Goal: Task Accomplishment & Management: Manage account settings

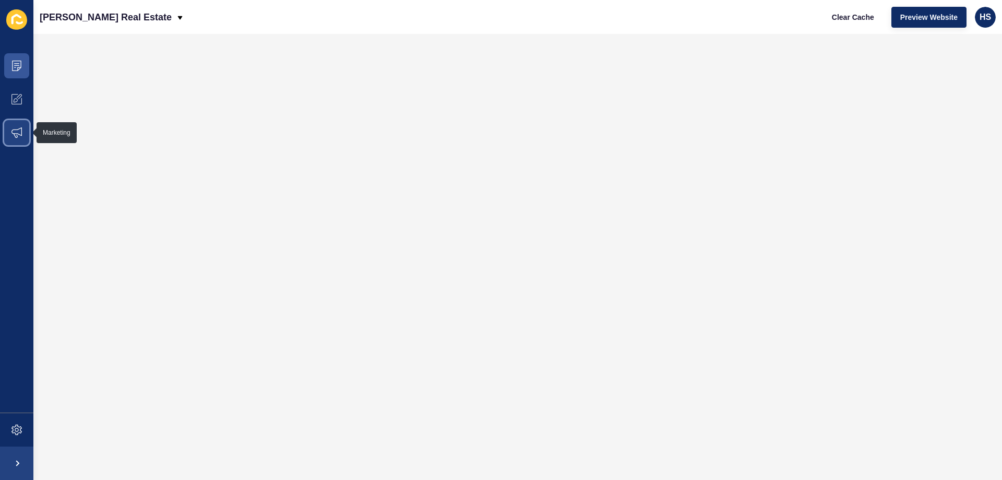
click at [10, 125] on span at bounding box center [16, 132] width 33 height 33
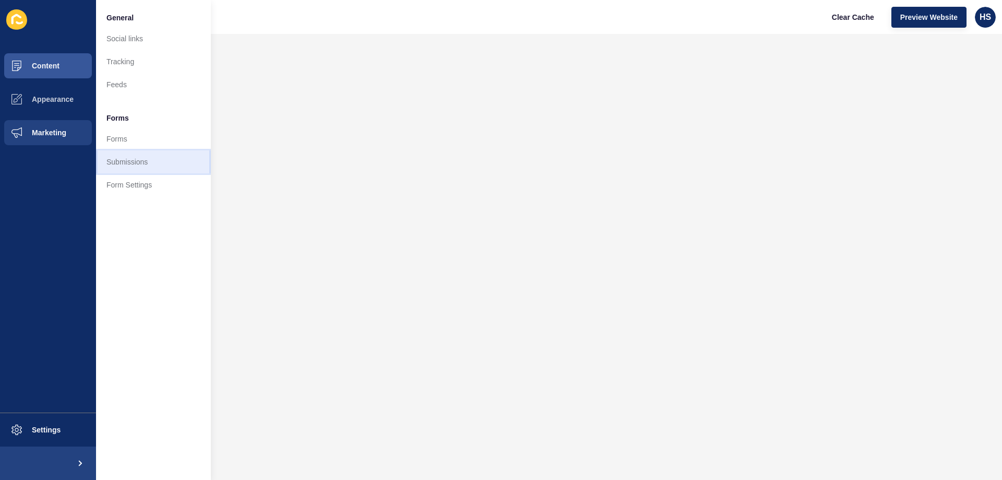
click at [129, 166] on link "Submissions" at bounding box center [153, 161] width 115 height 23
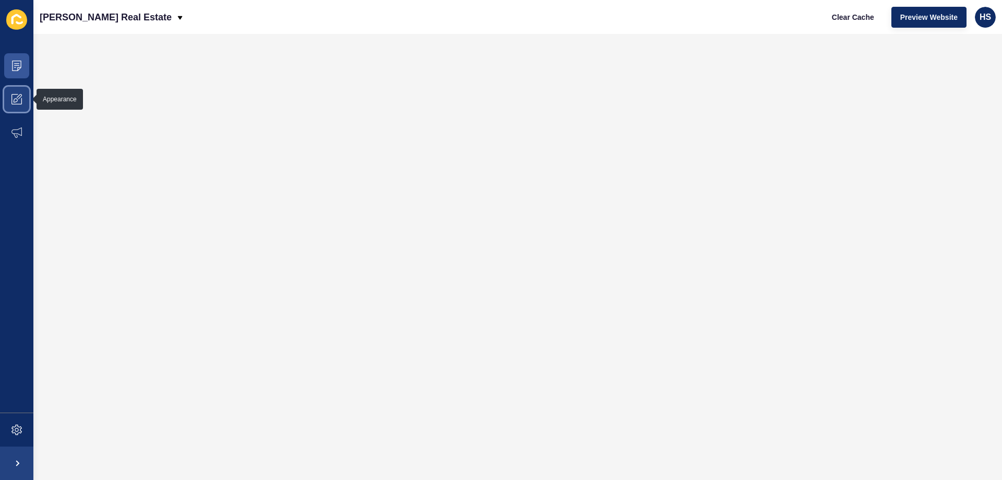
click at [19, 92] on span at bounding box center [16, 98] width 33 height 33
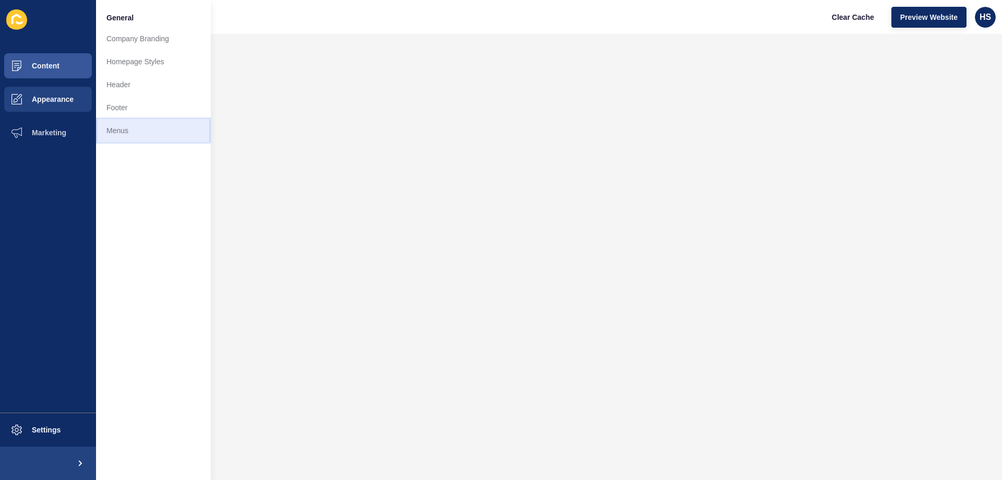
click at [132, 129] on link "Menus" at bounding box center [153, 130] width 115 height 23
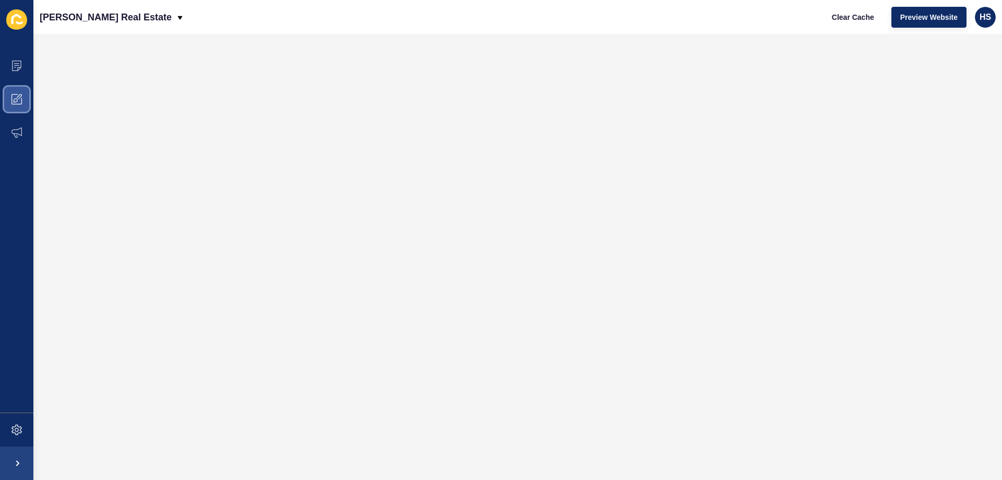
click at [20, 95] on icon at bounding box center [16, 99] width 10 height 10
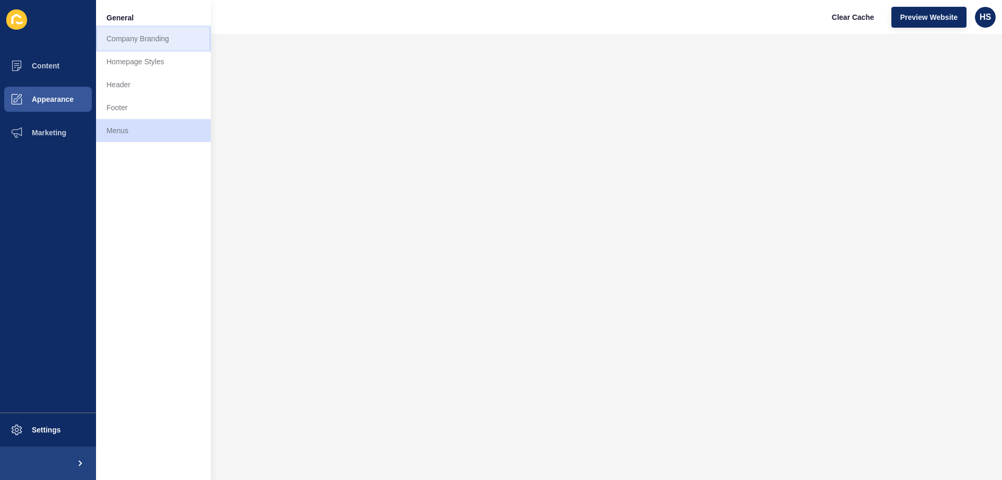
click at [160, 36] on link "Company Branding" at bounding box center [153, 38] width 115 height 23
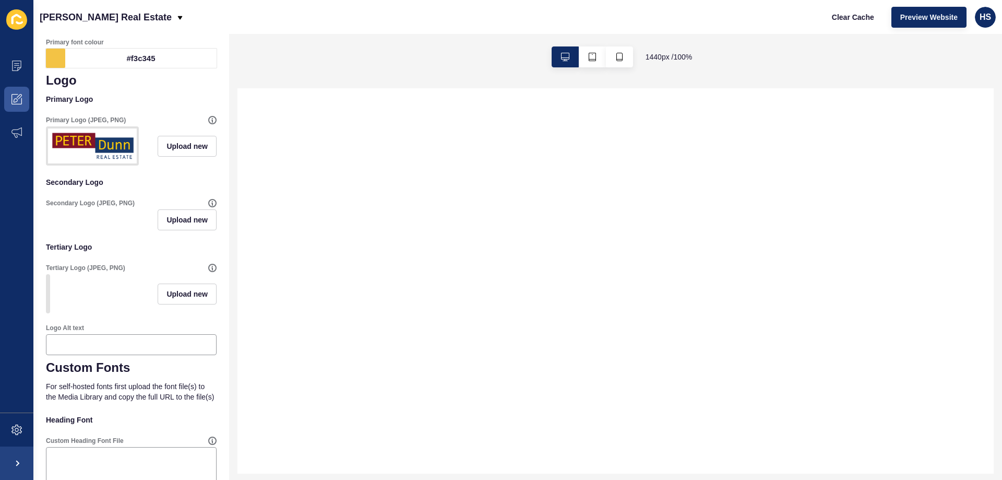
scroll to position [105, 0]
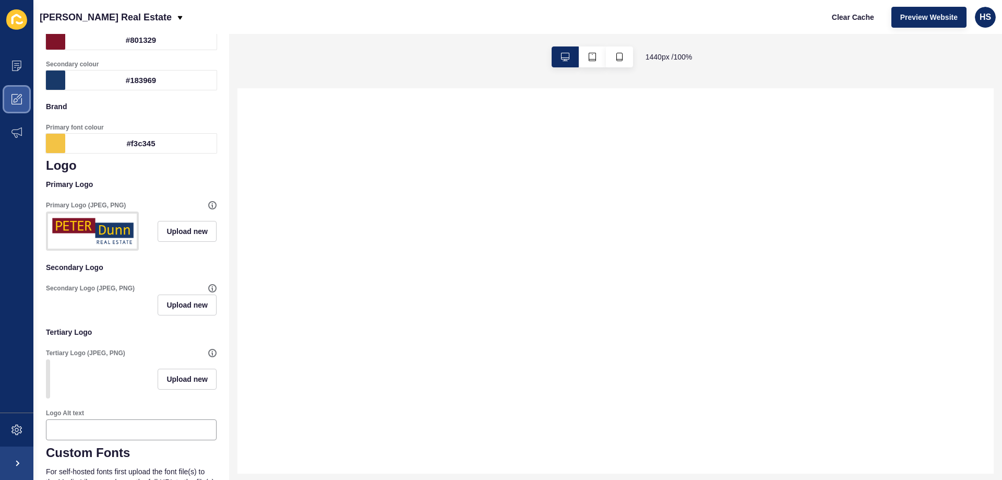
click at [14, 100] on icon at bounding box center [16, 100] width 4 height 4
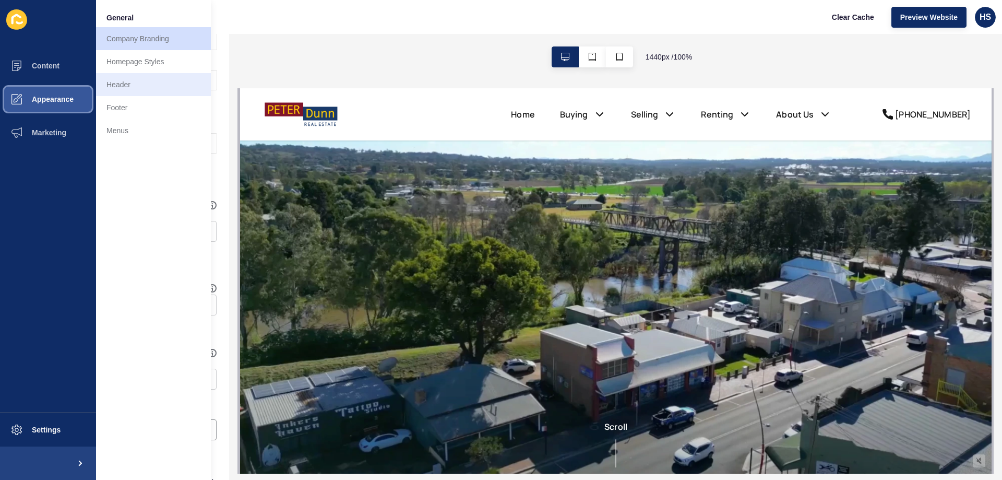
scroll to position [0, 0]
click at [159, 62] on link "Homepage Styles" at bounding box center [153, 61] width 115 height 23
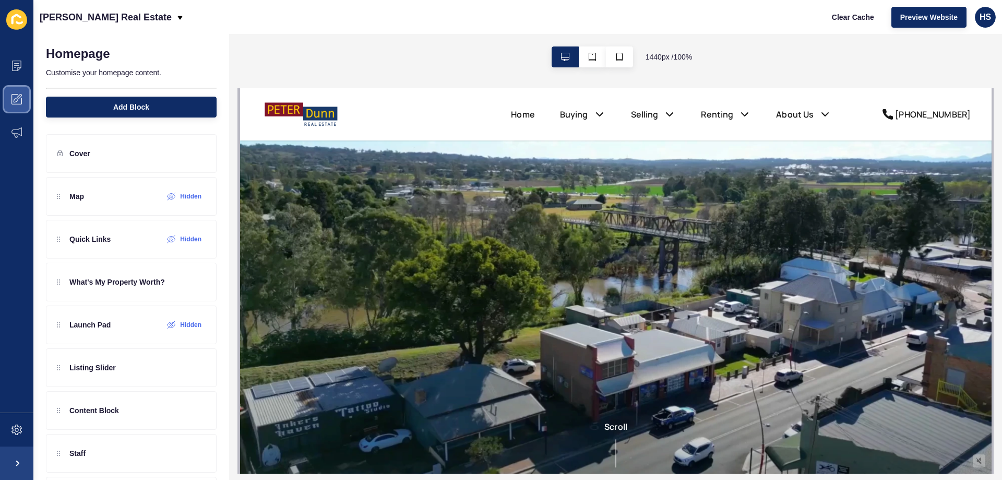
click at [18, 98] on icon at bounding box center [16, 99] width 10 height 10
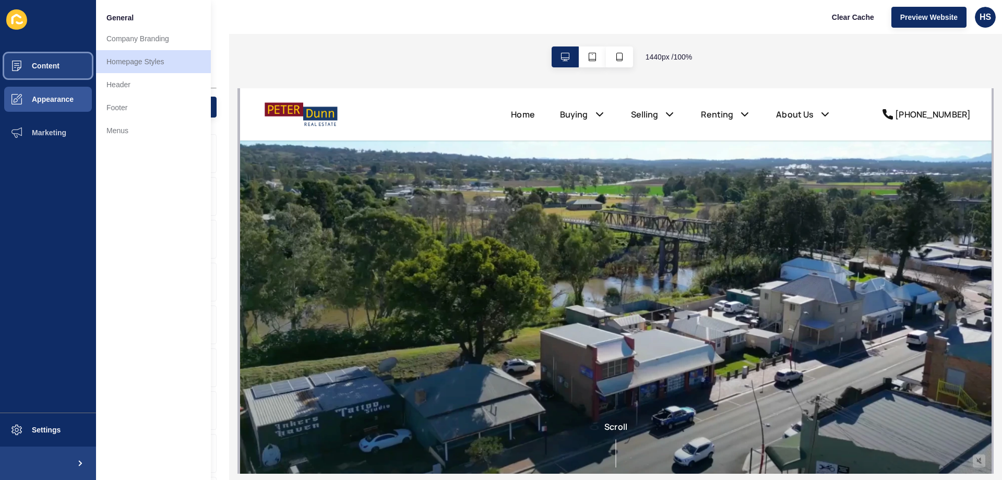
click at [41, 63] on span "Content" at bounding box center [28, 66] width 61 height 8
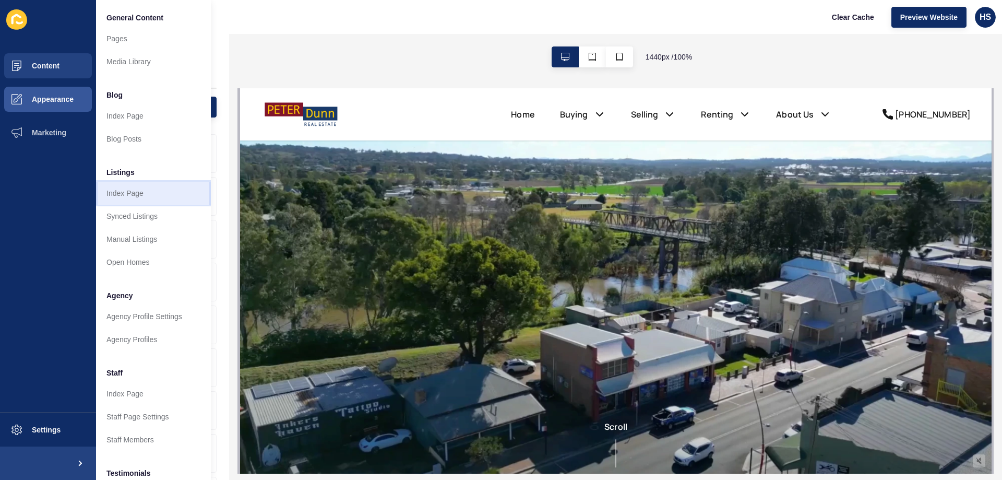
click at [133, 192] on link "Index Page" at bounding box center [153, 193] width 115 height 23
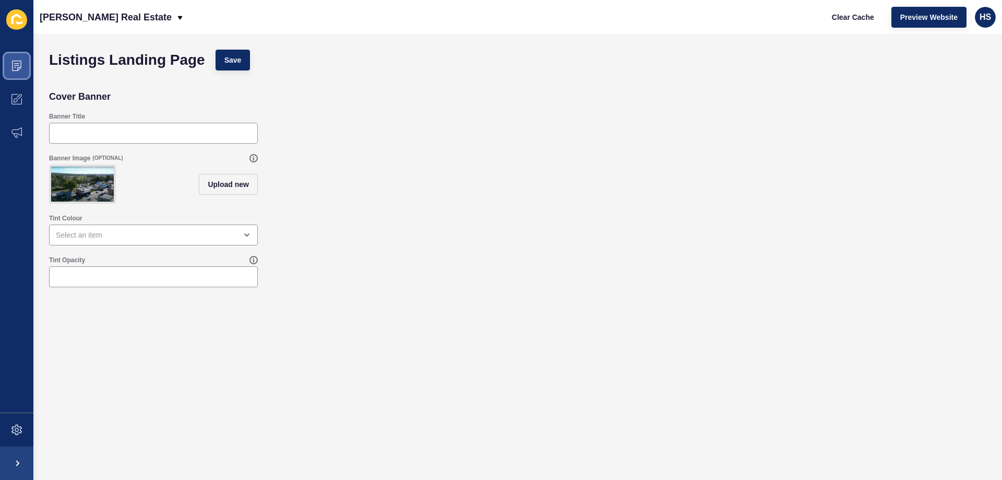
click at [18, 62] on icon at bounding box center [16, 66] width 10 height 10
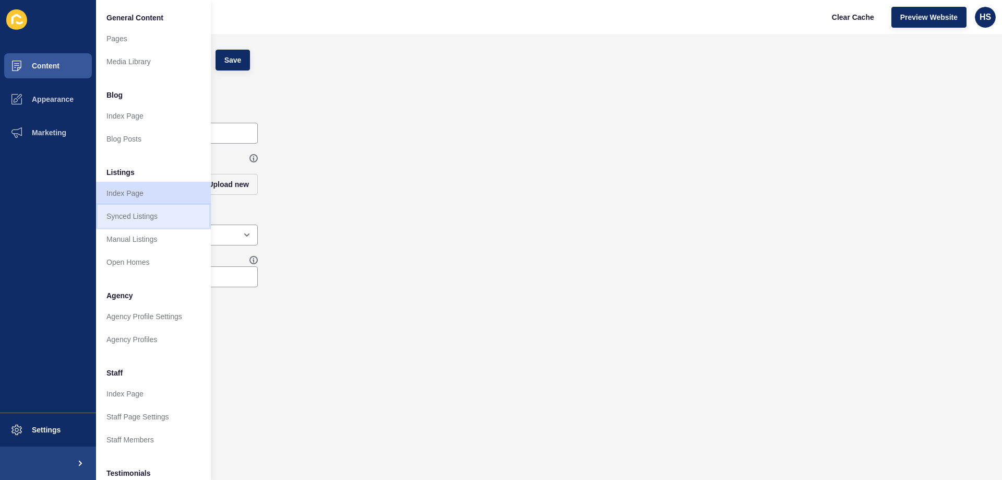
click at [155, 215] on link "Synced Listings" at bounding box center [153, 216] width 115 height 23
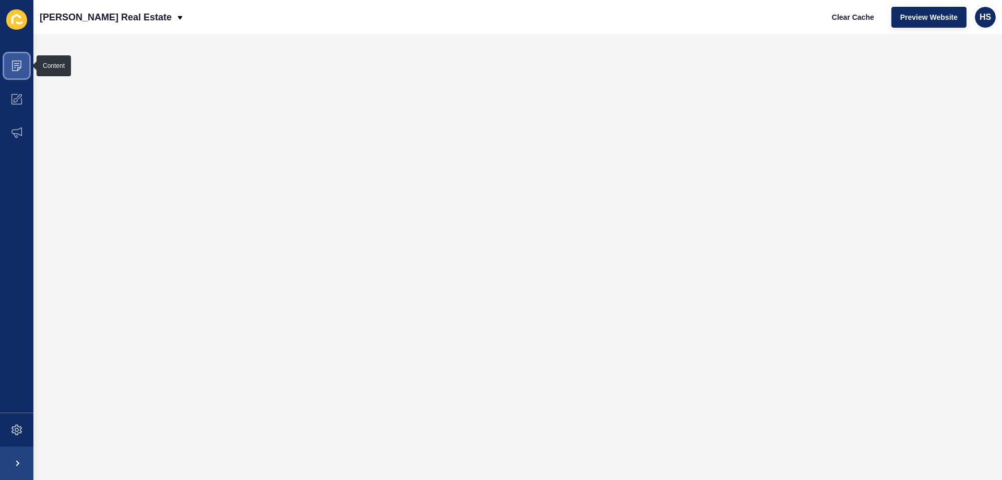
click at [23, 66] on span at bounding box center [16, 65] width 33 height 33
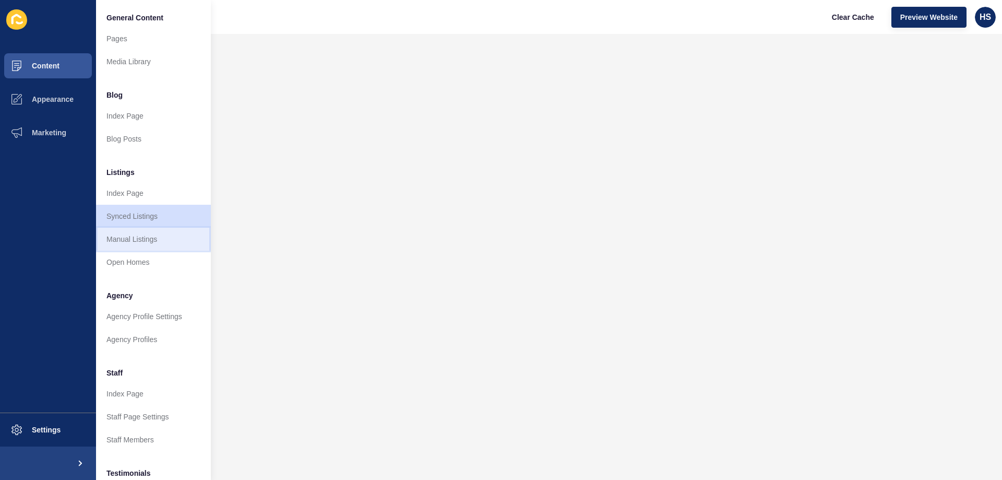
click at [143, 237] on link "Manual Listings" at bounding box center [153, 239] width 115 height 23
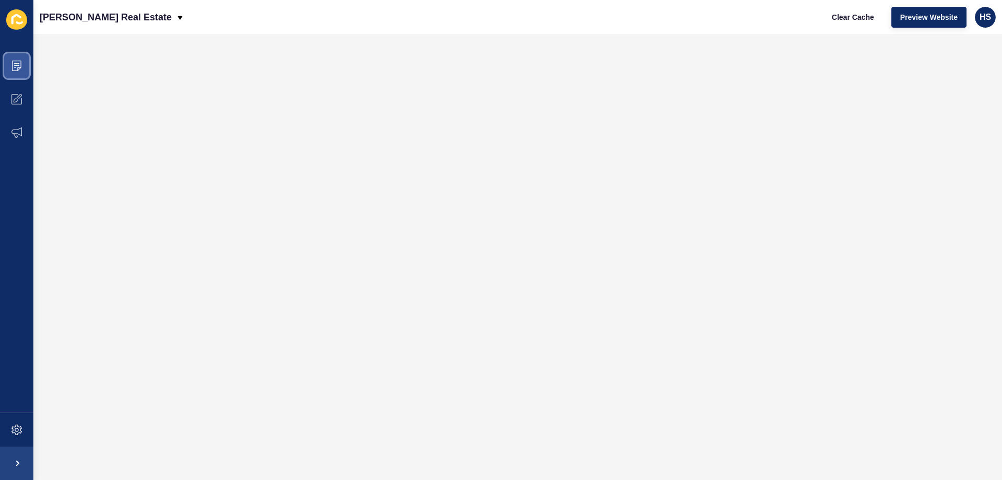
click at [28, 66] on span at bounding box center [16, 65] width 33 height 33
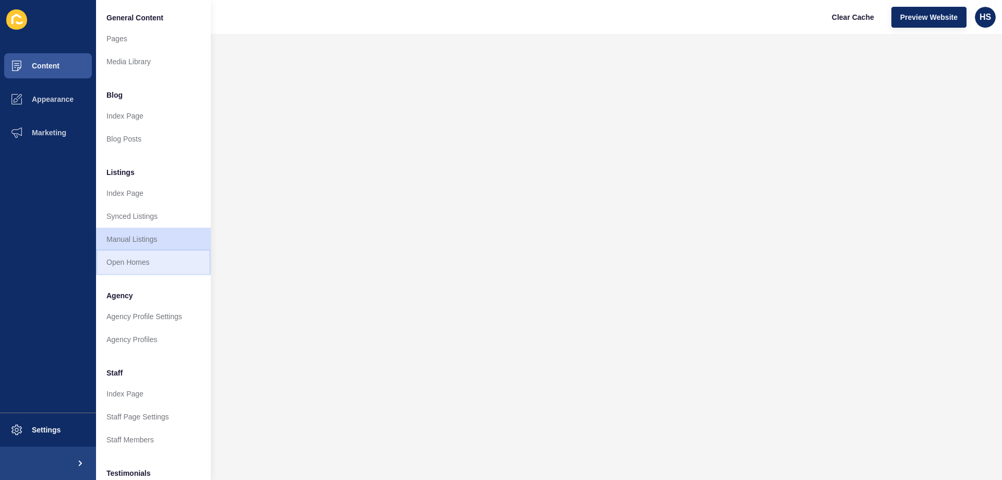
click at [148, 259] on link "Open Homes" at bounding box center [153, 262] width 115 height 23
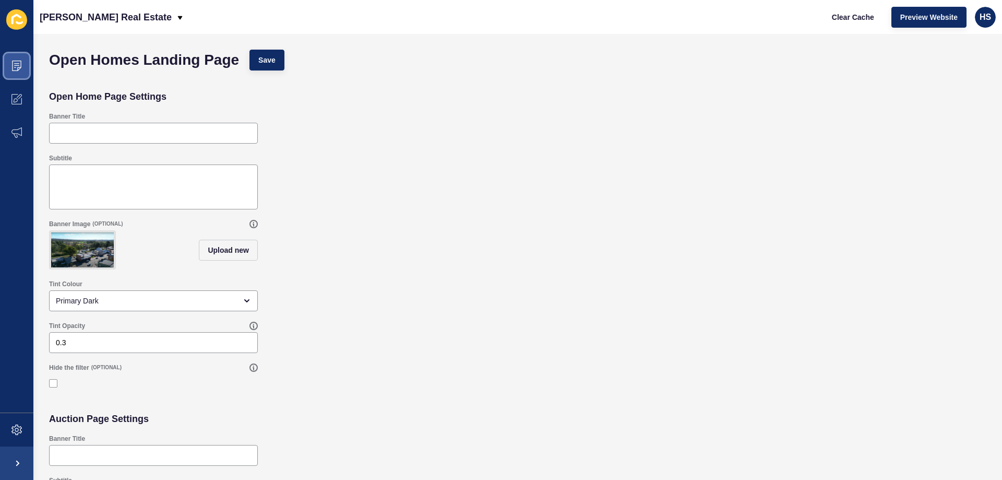
click at [12, 76] on span at bounding box center [16, 65] width 33 height 33
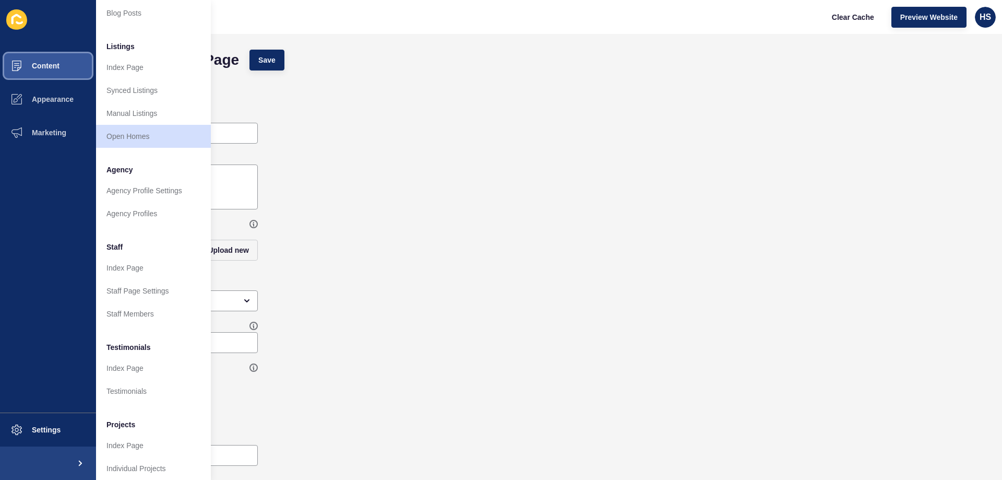
scroll to position [140, 0]
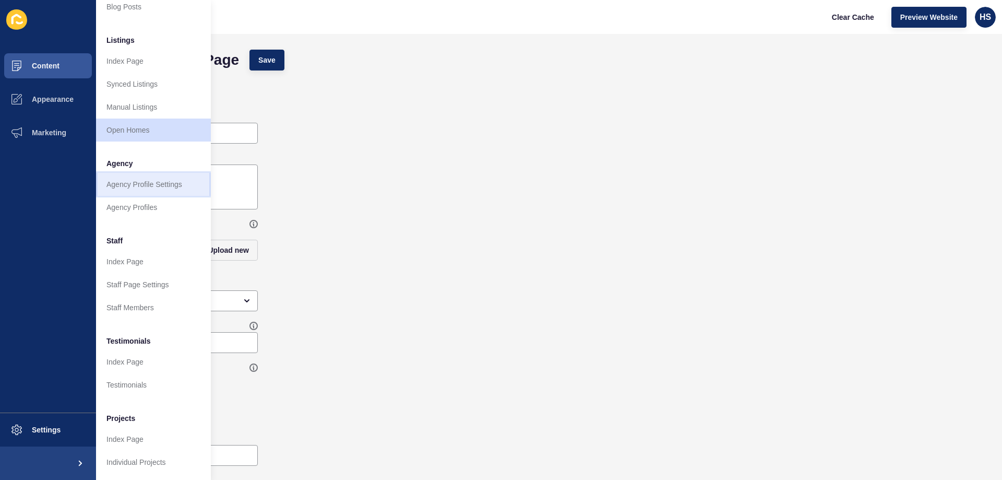
click at [158, 179] on link "Agency Profile Settings" at bounding box center [153, 184] width 115 height 23
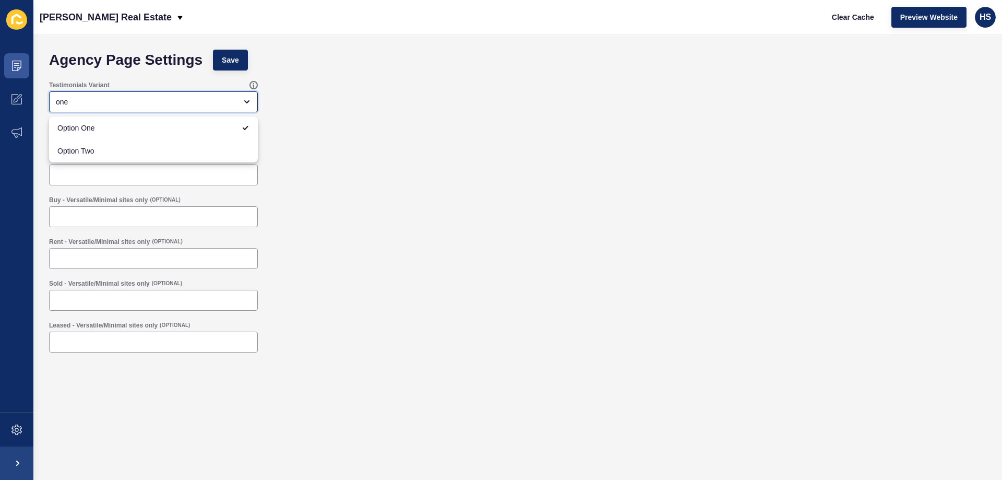
click at [246, 110] on div "one" at bounding box center [153, 101] width 209 height 21
click at [377, 122] on form "Agency Page Settings Save Testimonials Variant one Optional Listing Slider Link…" at bounding box center [518, 235] width 948 height 383
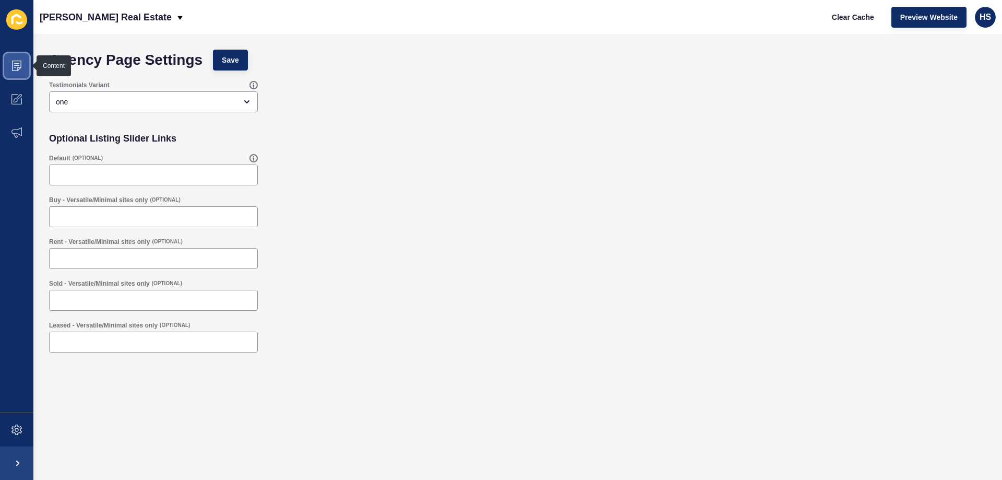
click at [23, 60] on span at bounding box center [16, 65] width 33 height 33
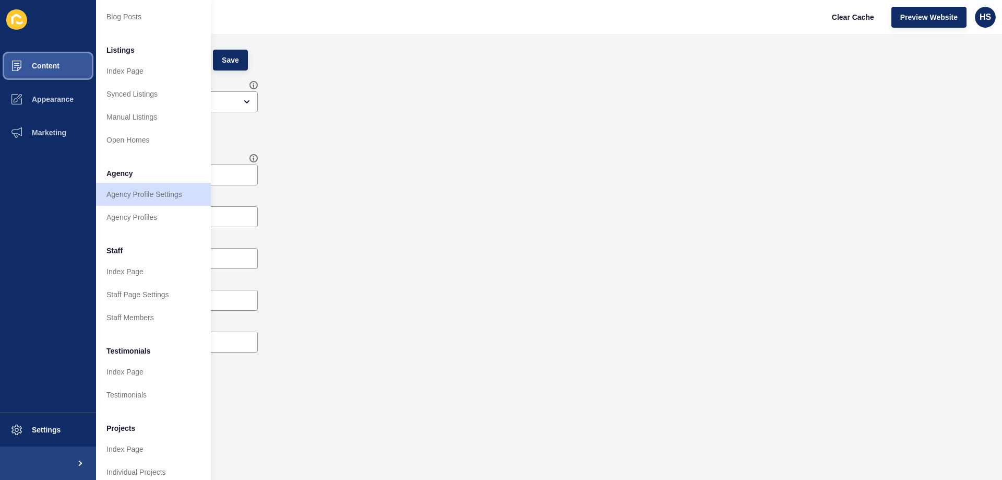
scroll to position [140, 0]
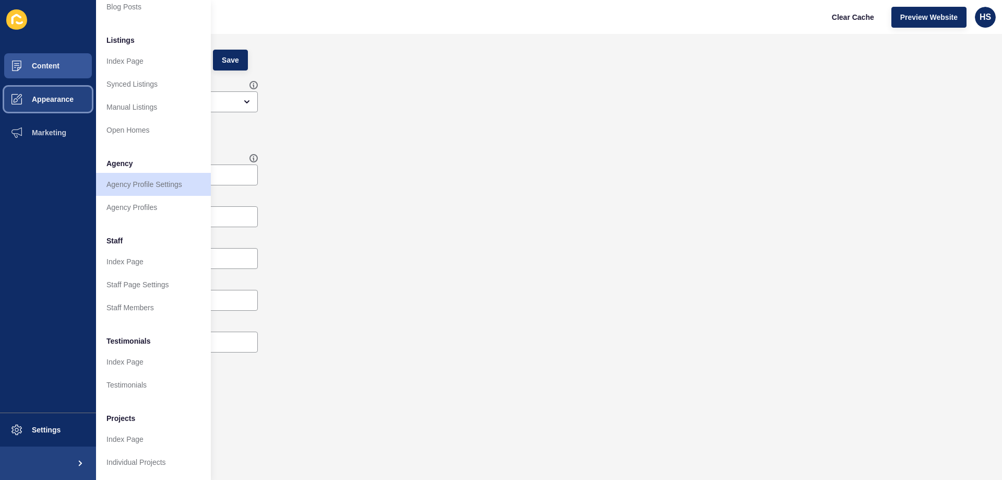
click at [40, 91] on button "Appearance" at bounding box center [48, 98] width 96 height 33
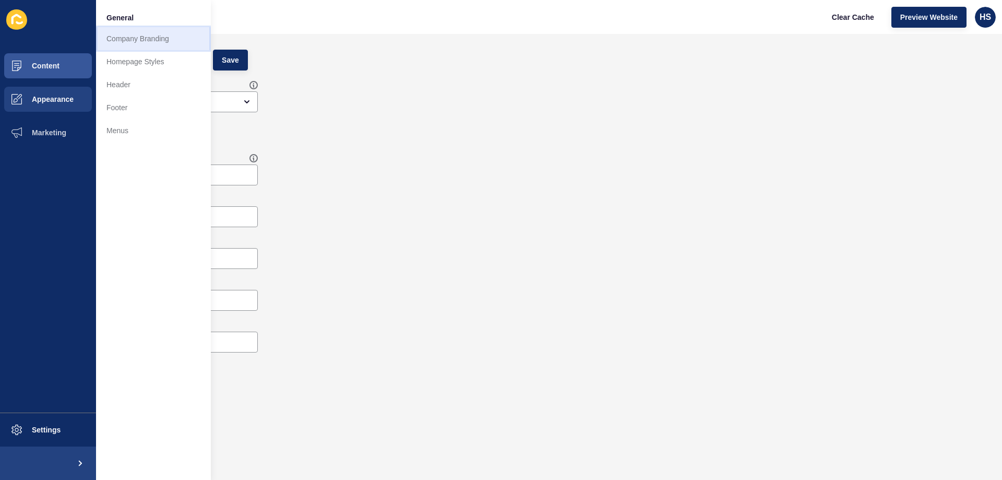
click at [148, 36] on link "Company Branding" at bounding box center [153, 38] width 115 height 23
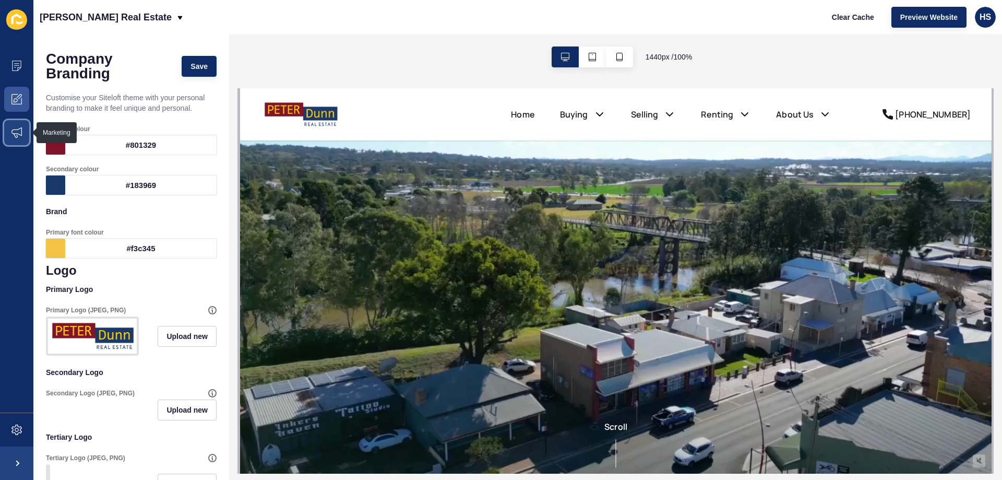
click at [17, 132] on icon at bounding box center [16, 132] width 10 height 10
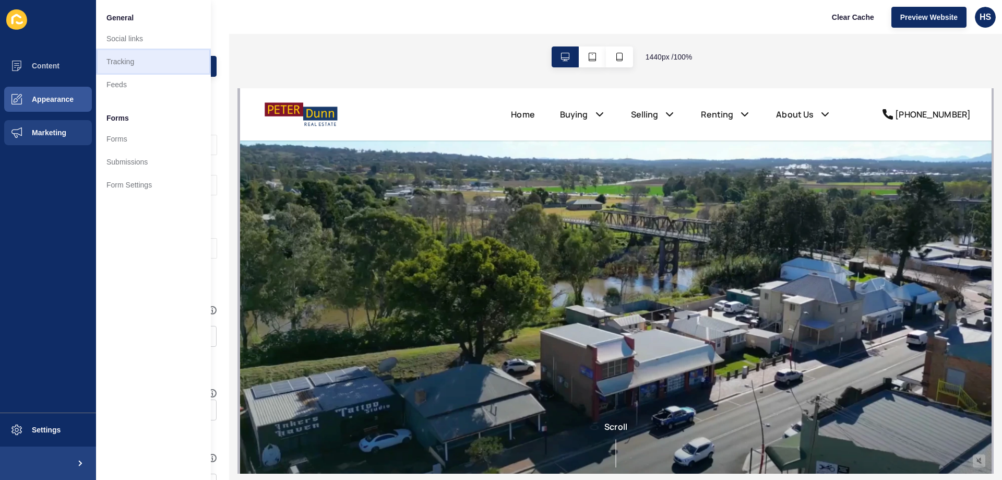
click at [153, 62] on link "Tracking" at bounding box center [153, 61] width 115 height 23
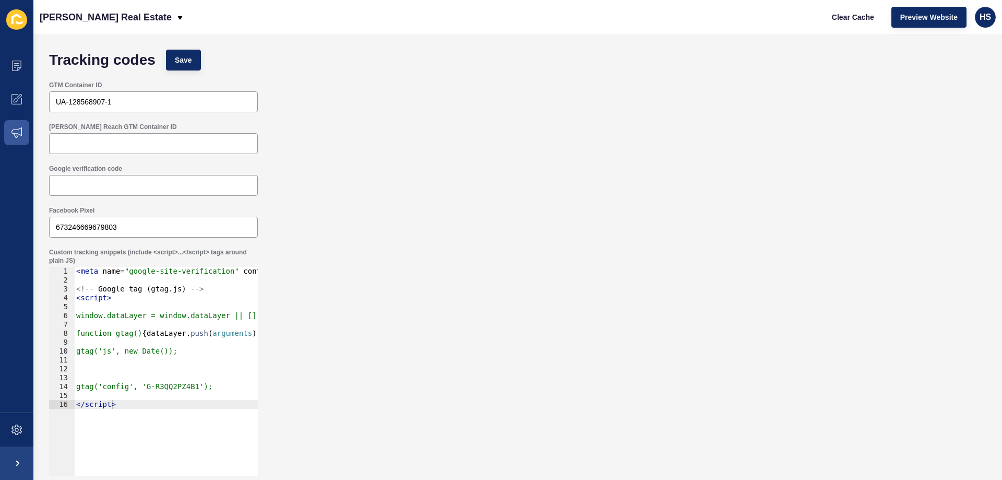
scroll to position [1, 0]
click at [17, 132] on icon at bounding box center [16, 132] width 10 height 10
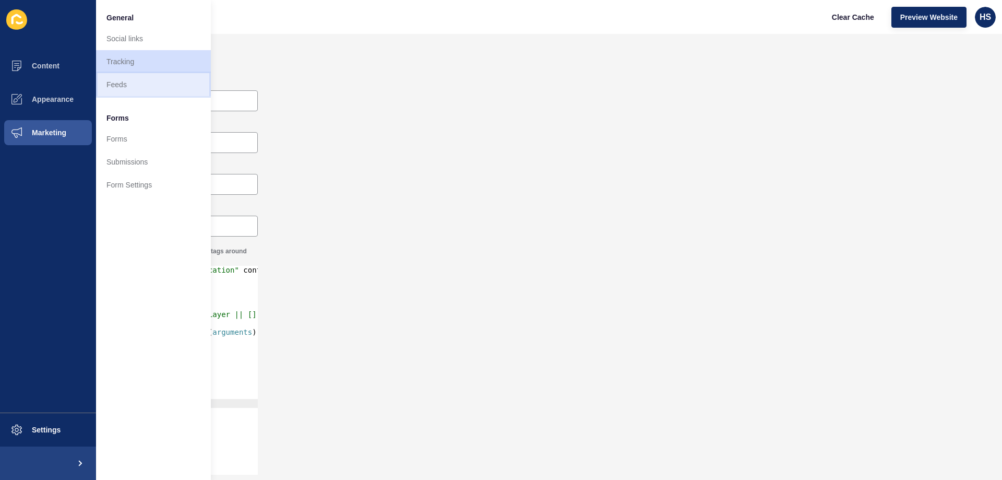
click at [140, 85] on link "Feeds" at bounding box center [153, 84] width 115 height 23
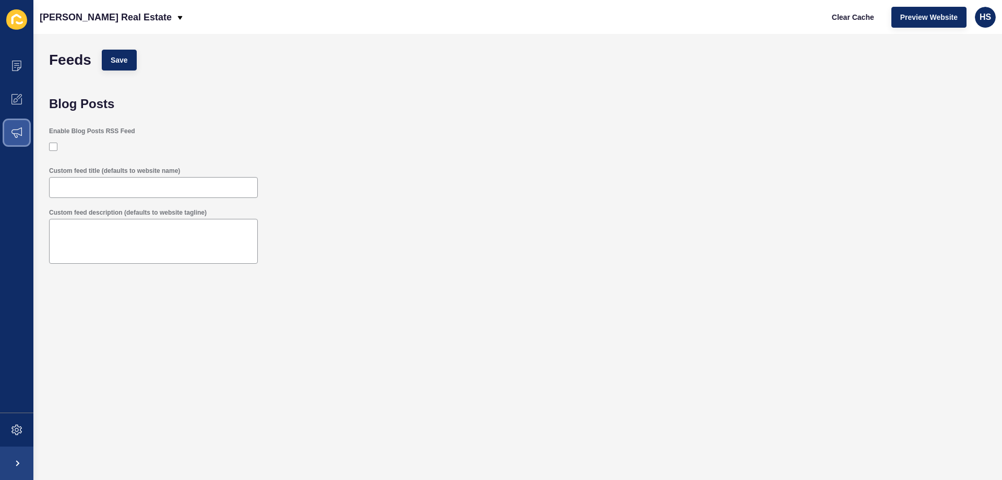
click at [15, 134] on icon at bounding box center [16, 132] width 10 height 10
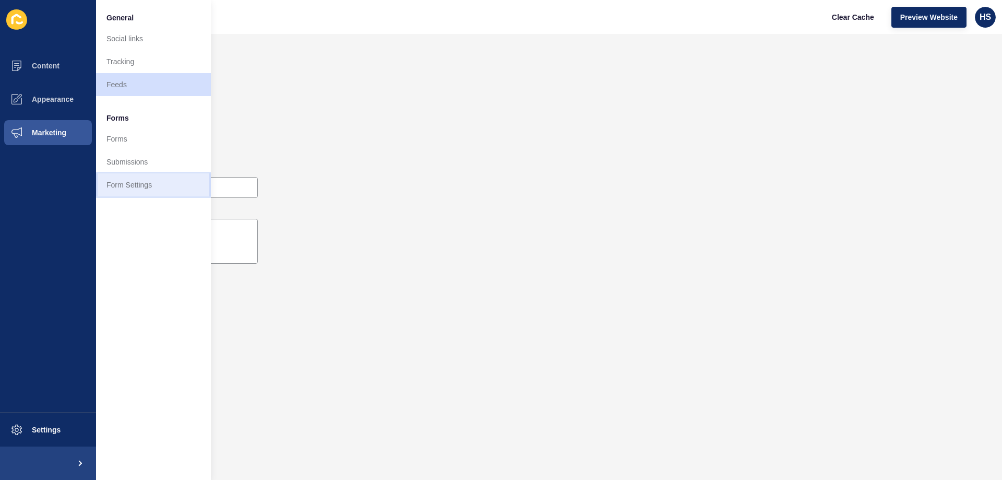
click at [144, 185] on link "Form Settings" at bounding box center [153, 184] width 115 height 23
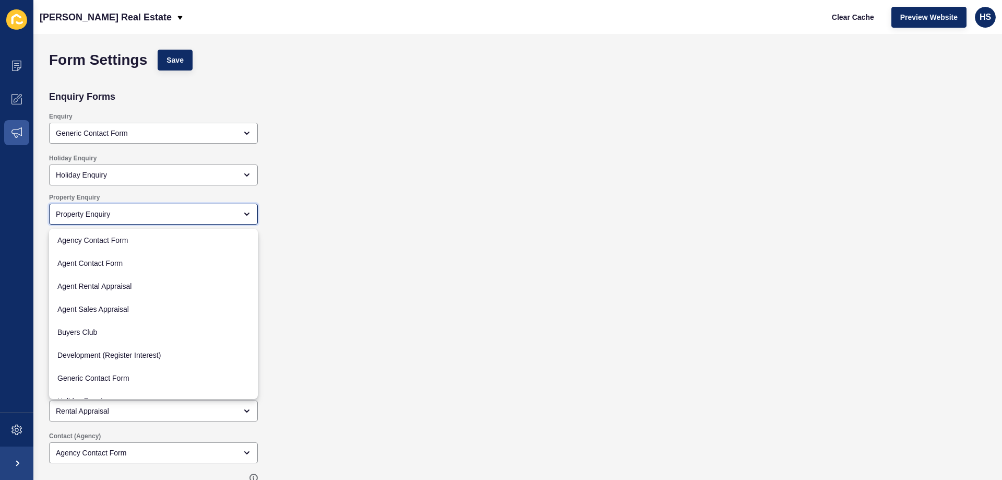
click at [249, 213] on icon "close menu" at bounding box center [247, 214] width 4 height 2
click at [246, 212] on icon "close menu" at bounding box center [247, 214] width 8 height 8
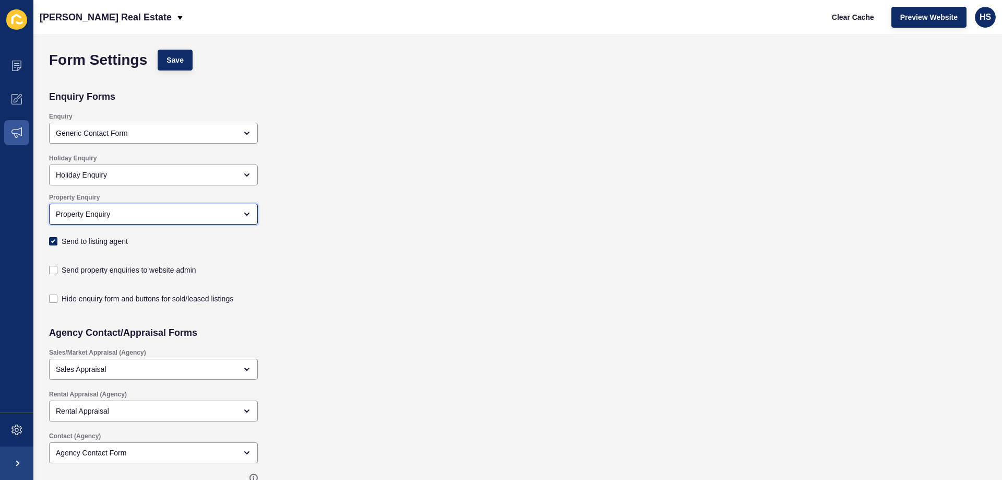
click at [249, 212] on icon "open menu" at bounding box center [247, 214] width 8 height 8
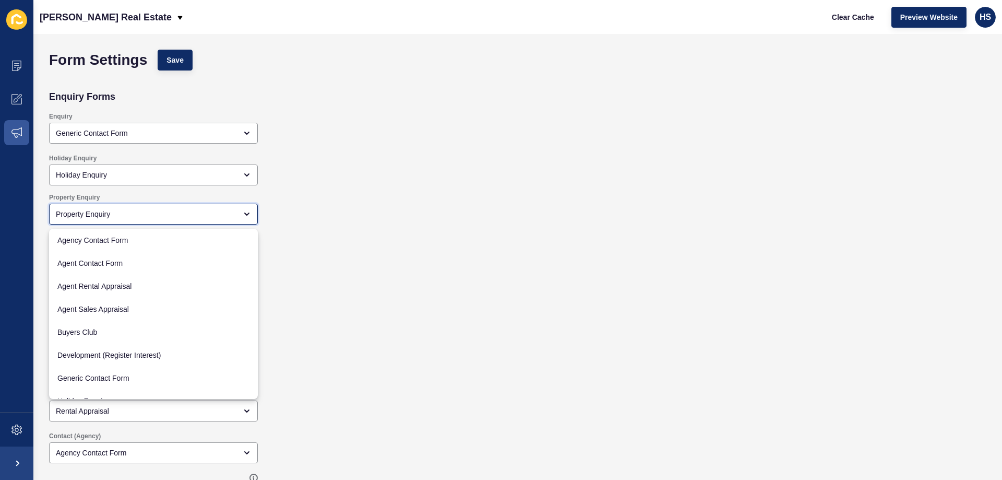
scroll to position [151, 0]
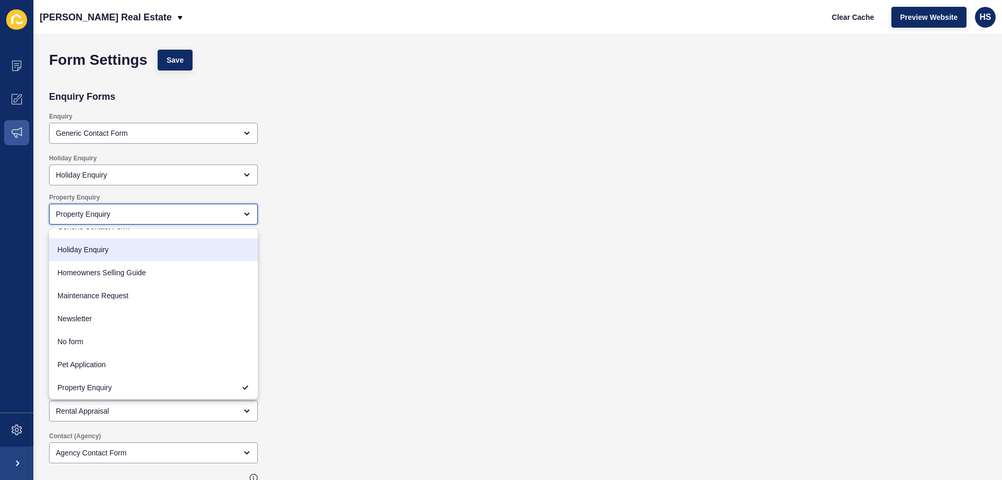
click at [249, 213] on icon "close menu" at bounding box center [247, 214] width 4 height 2
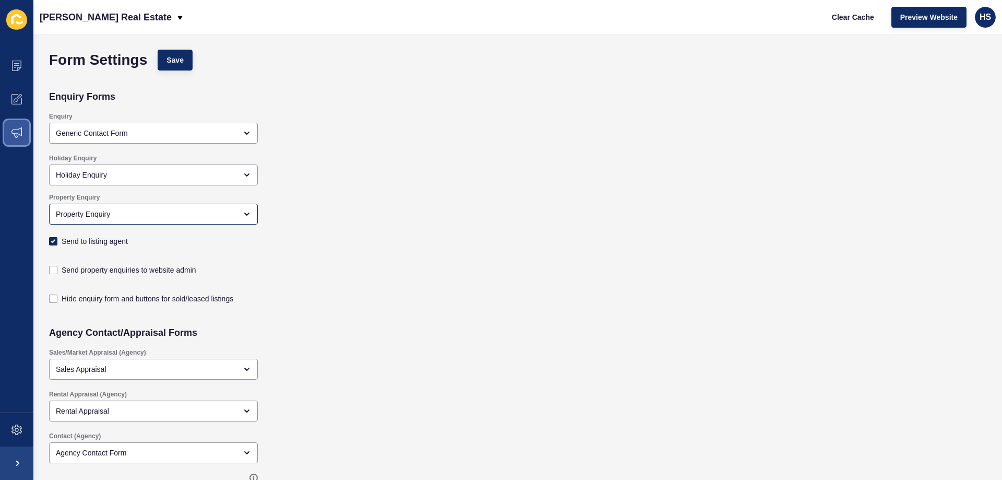
click at [20, 128] on icon at bounding box center [16, 132] width 10 height 10
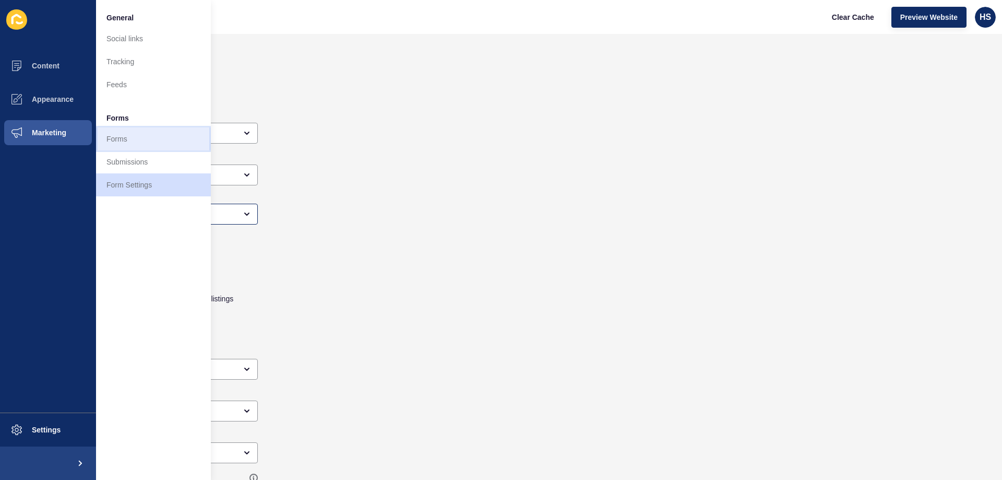
click at [120, 140] on link "Forms" at bounding box center [153, 138] width 115 height 23
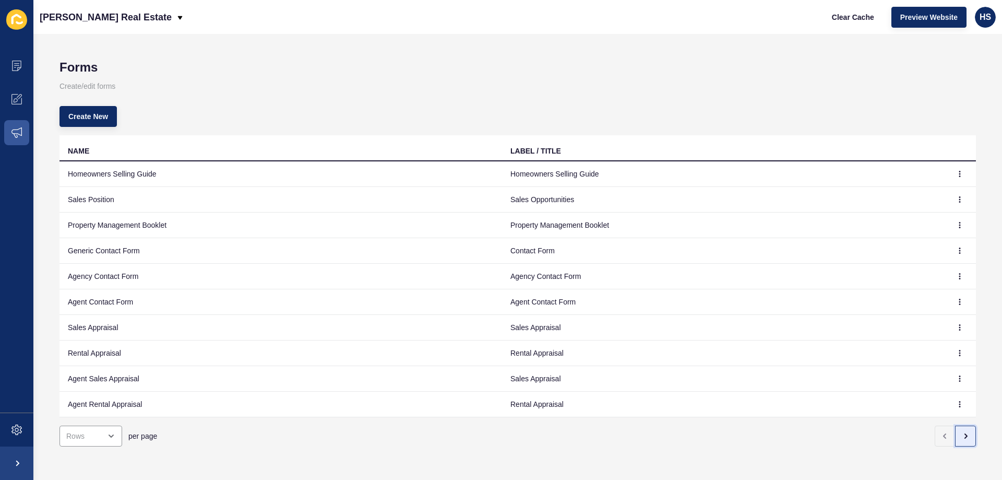
click at [955, 432] on button "button" at bounding box center [965, 435] width 21 height 21
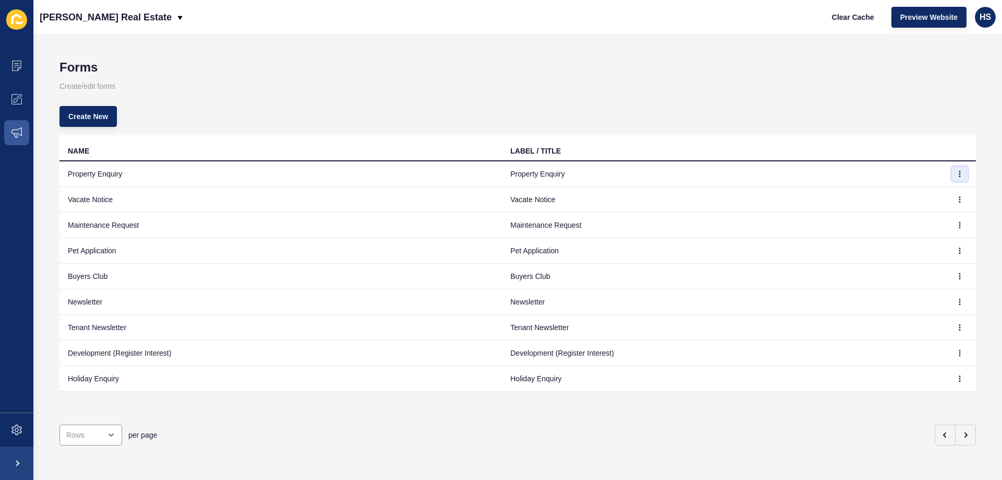
click at [957, 172] on icon "button" at bounding box center [960, 174] width 6 height 6
click at [905, 193] on link "Edit" at bounding box center [923, 194] width 73 height 23
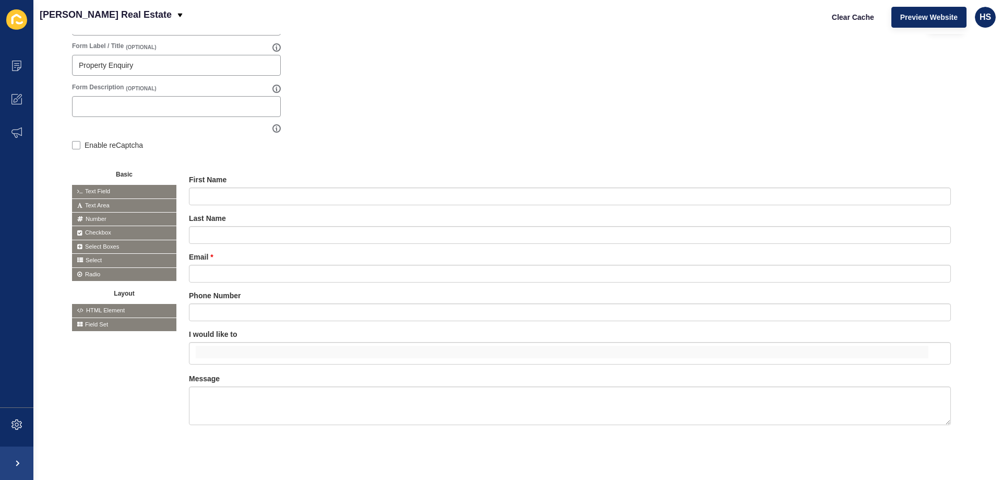
scroll to position [145, 0]
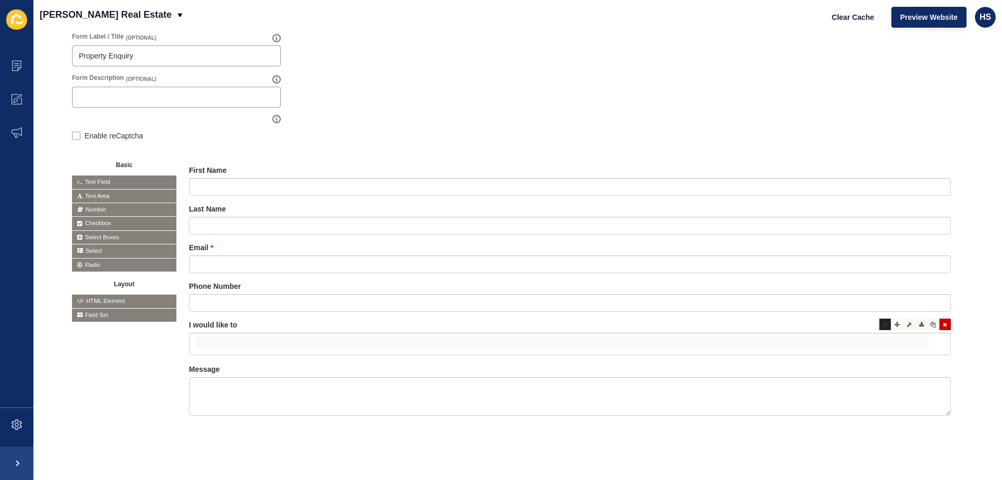
click at [883, 322] on icon at bounding box center [885, 324] width 5 height 5
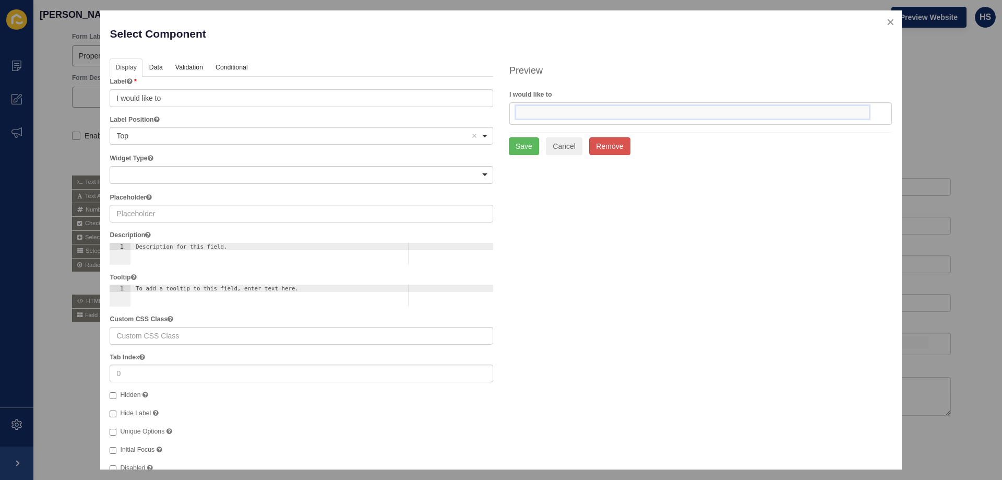
click at [573, 112] on input "false" at bounding box center [692, 112] width 353 height 13
click at [682, 303] on div "Display Data Validation API Conditional Logic Layout Label I would like to Labe…" at bounding box center [501, 287] width 798 height 459
click at [884, 19] on button "close" at bounding box center [890, 22] width 21 height 22
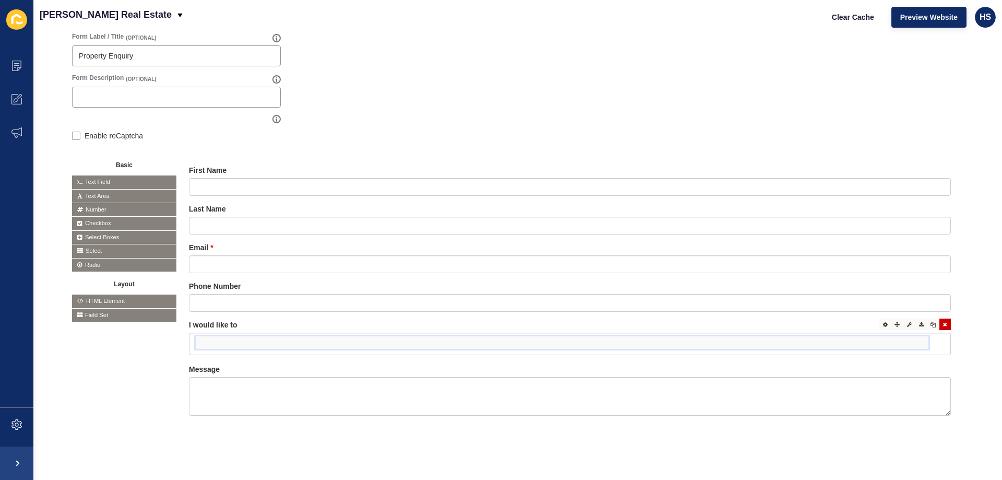
click at [296, 338] on input "false" at bounding box center [562, 342] width 733 height 13
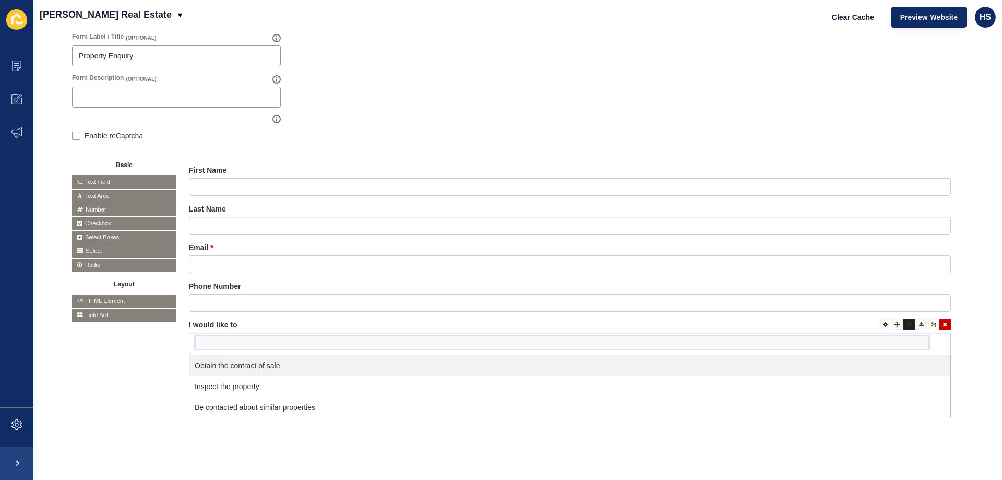
click at [904, 318] on div at bounding box center [909, 323] width 11 height 11
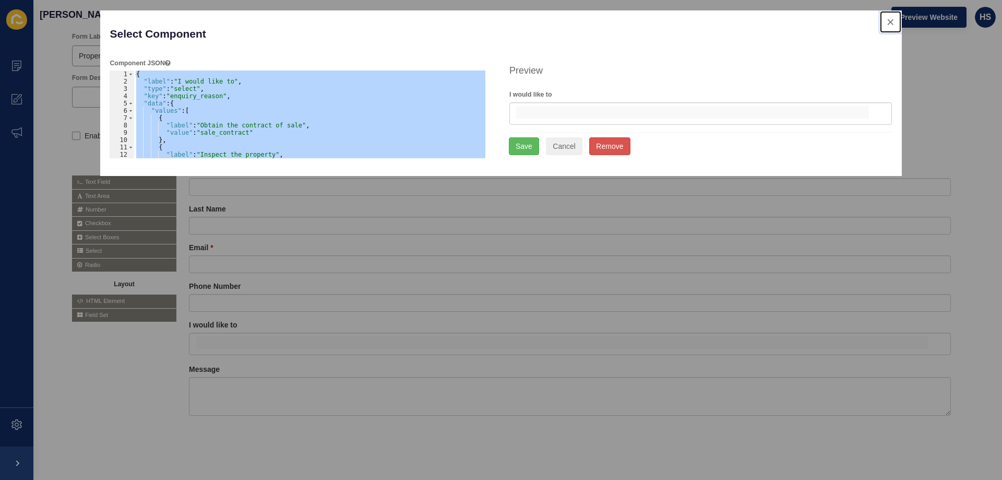
click at [888, 21] on button "close" at bounding box center [890, 22] width 21 height 22
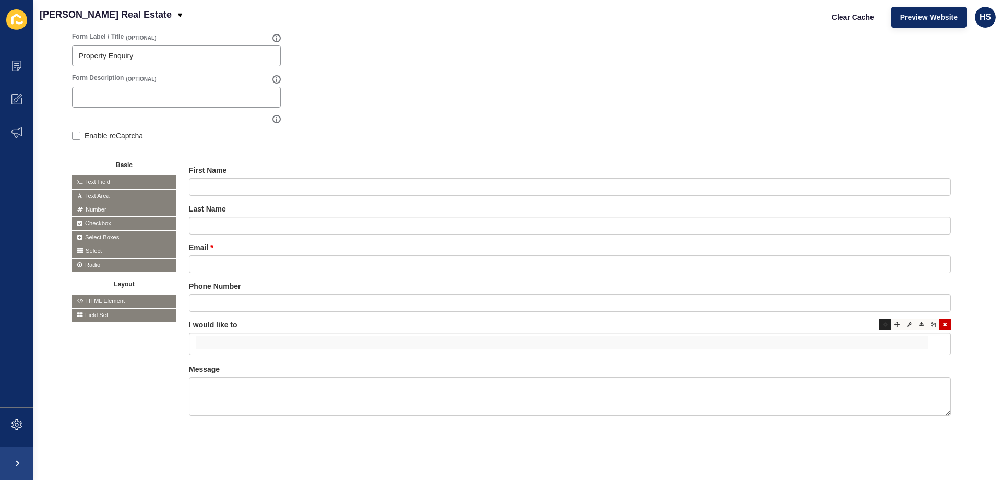
click at [880, 318] on div at bounding box center [885, 323] width 11 height 11
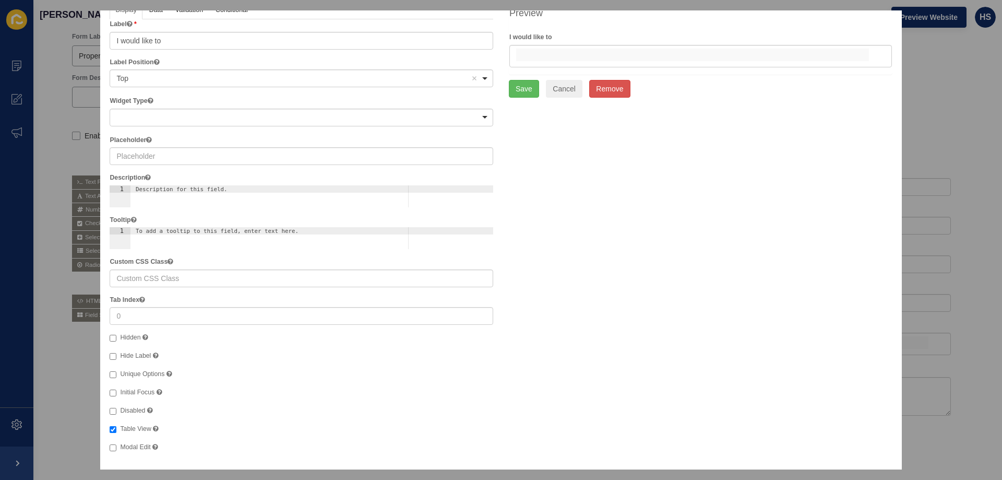
scroll to position [58, 0]
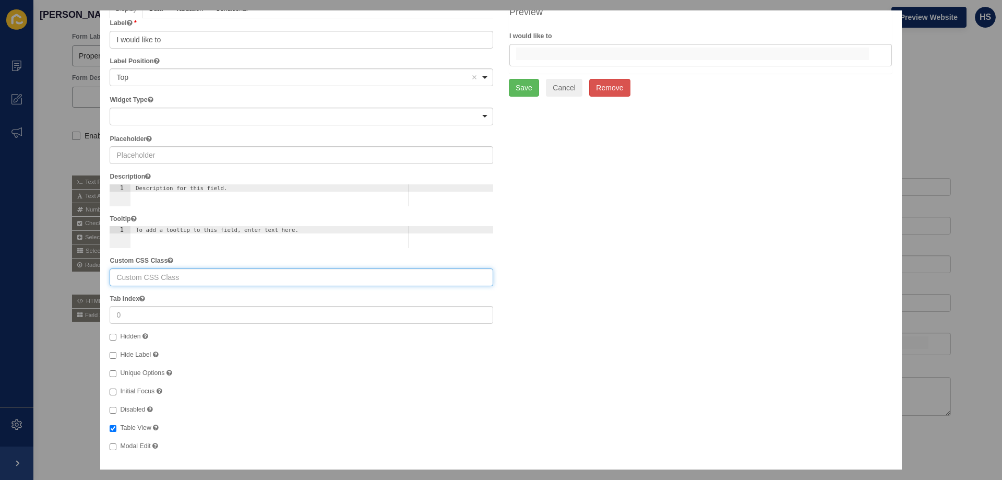
click at [187, 279] on input "text" at bounding box center [302, 277] width 384 height 18
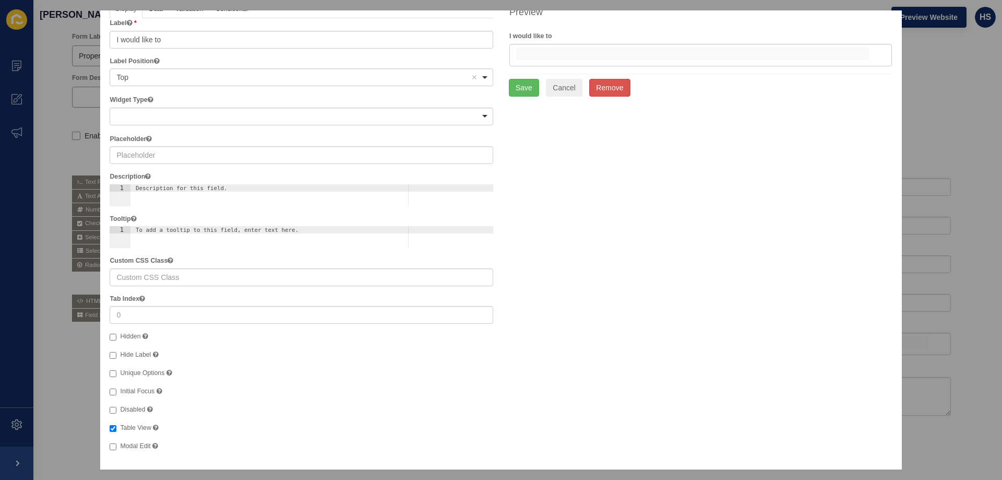
click at [617, 289] on div "Display Data Validation API Conditional Logic Layout Label I would like to Labe…" at bounding box center [501, 229] width 798 height 459
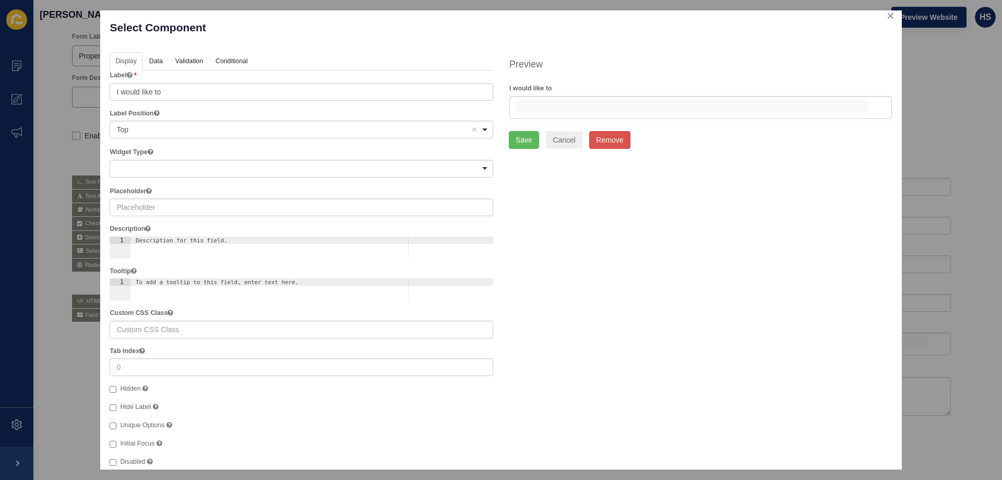
scroll to position [0, 0]
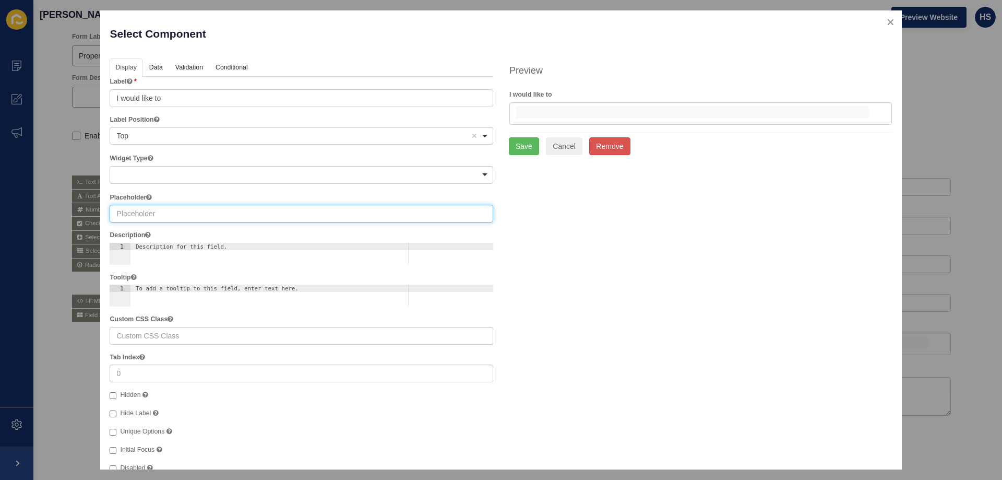
click at [248, 222] on input "text" at bounding box center [302, 214] width 384 height 18
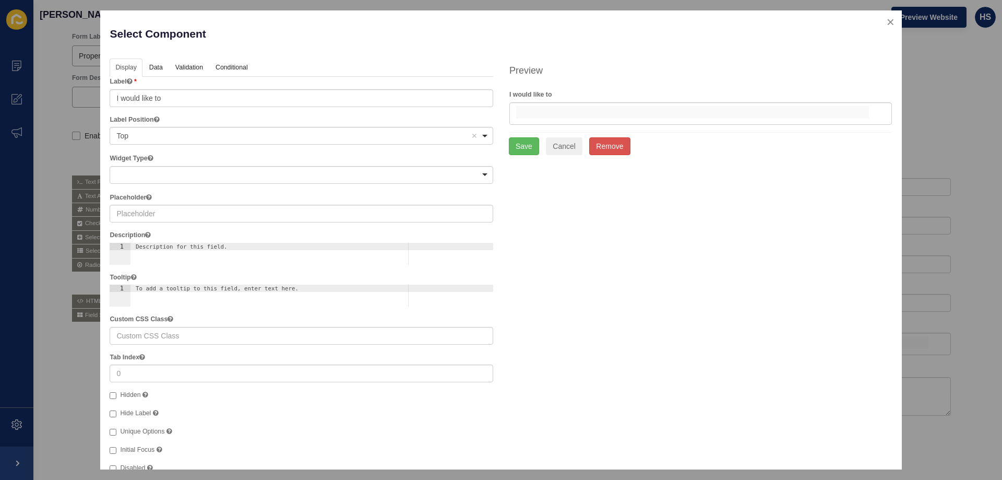
click at [670, 264] on div "Display Data Validation API Conditional Logic Layout Label I would like to Labe…" at bounding box center [501, 287] width 798 height 459
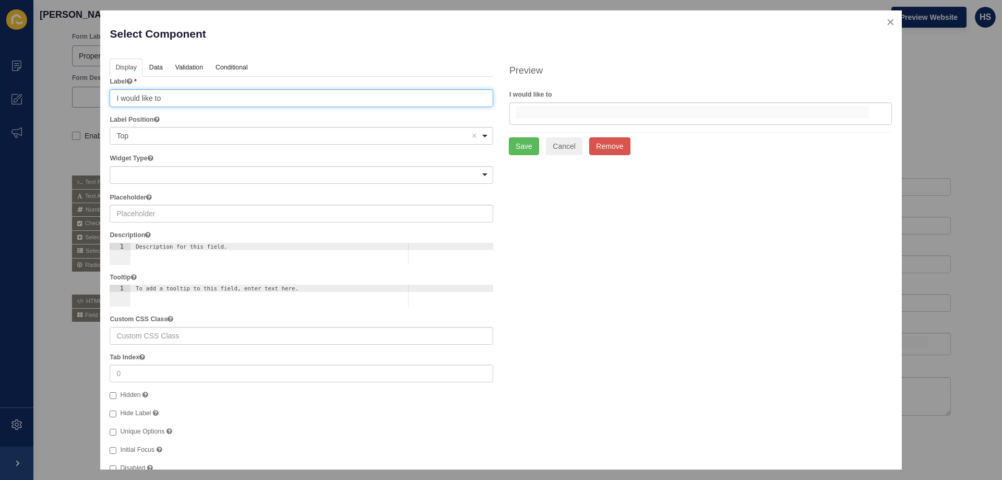
click at [199, 99] on input "I would like to" at bounding box center [302, 98] width 384 height 18
click at [199, 132] on div "Top Remove item" at bounding box center [293, 136] width 354 height 10
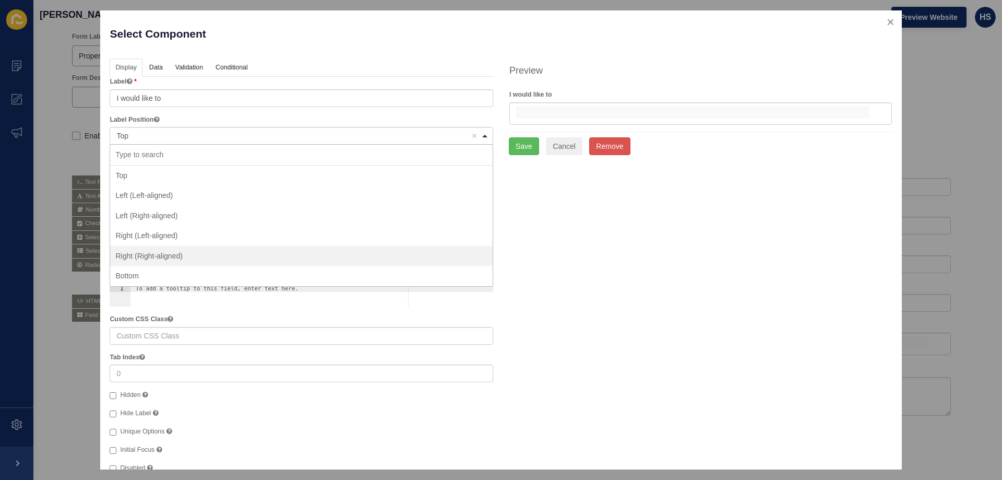
click at [550, 271] on div "Display Data Validation API Conditional Logic Layout Label I would like to Labe…" at bounding box center [501, 287] width 798 height 459
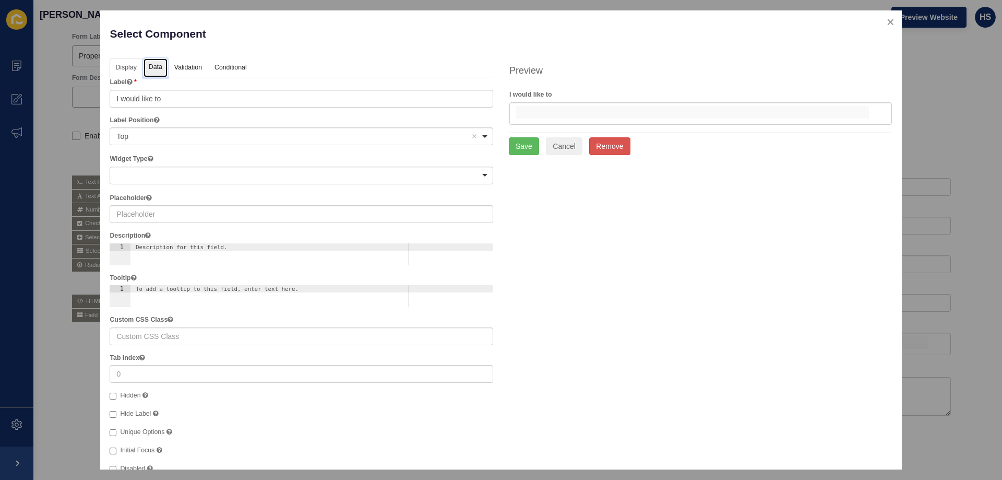
click at [159, 70] on link "Data" at bounding box center [156, 67] width 24 height 19
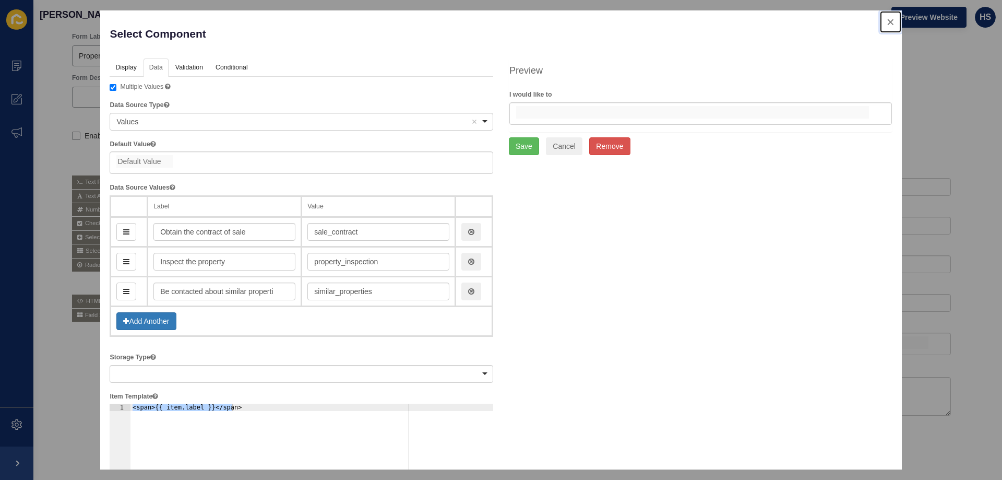
click at [882, 20] on button "close" at bounding box center [890, 22] width 21 height 22
